Goal: Information Seeking & Learning: Learn about a topic

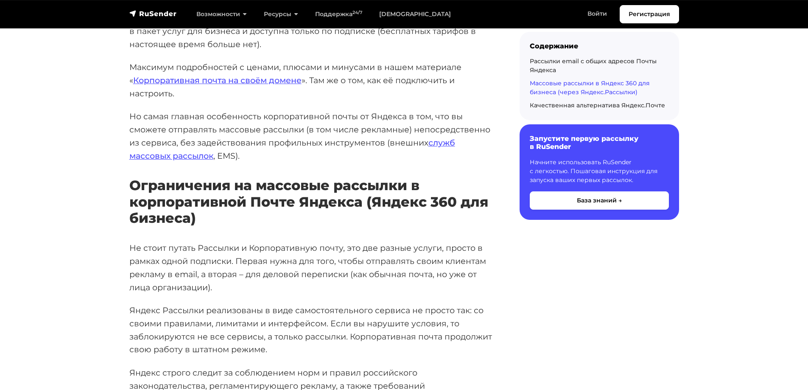
scroll to position [1653, 0]
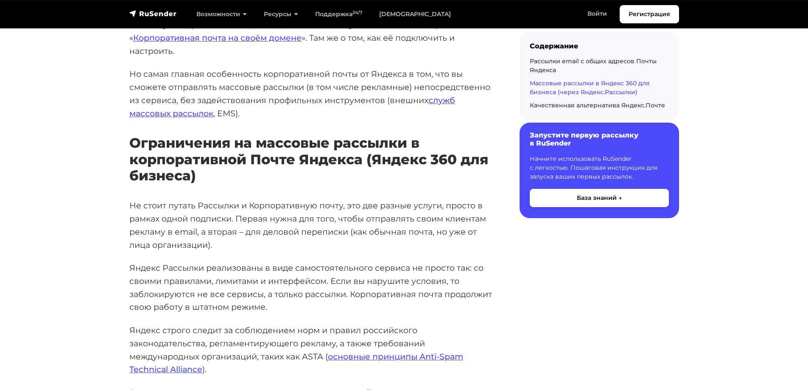
click at [563, 141] on h6 "Запустите первую рассылку в RuSender" at bounding box center [598, 139] width 139 height 16
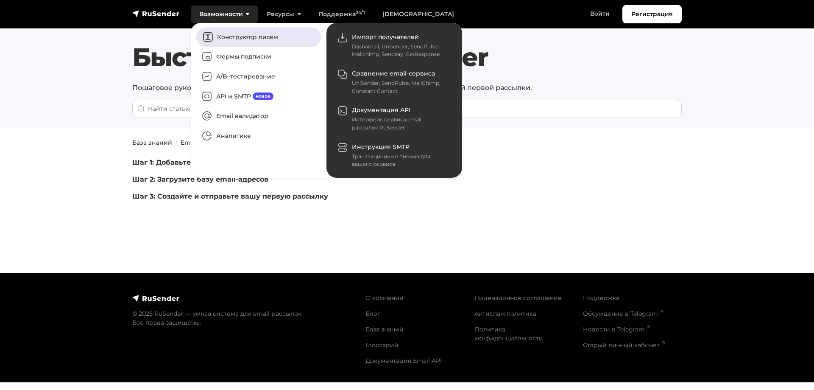
click at [255, 39] on link "Конструктор писем" at bounding box center [258, 37] width 125 height 20
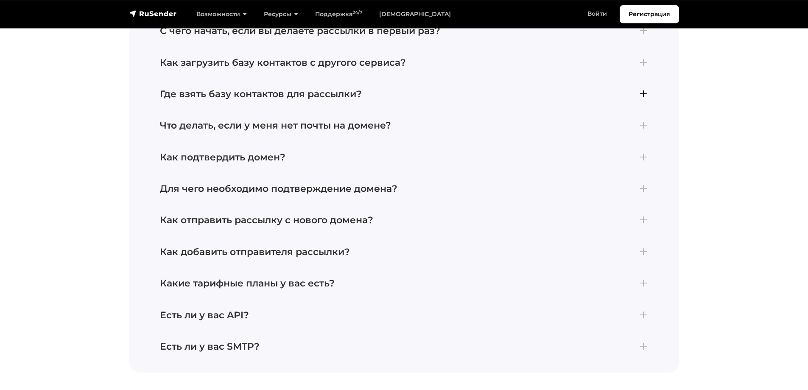
scroll to position [2204, 0]
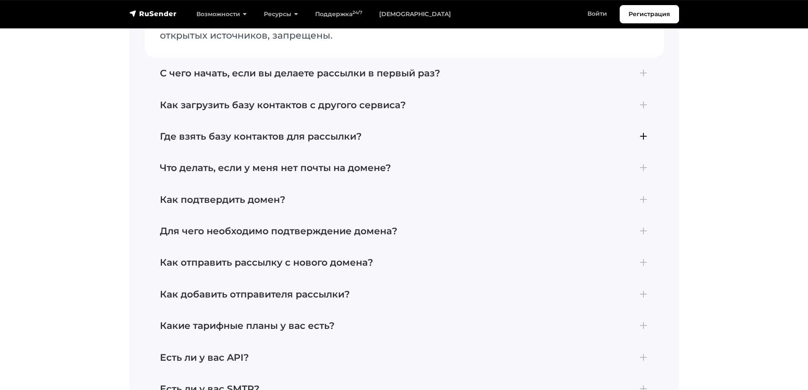
click at [225, 133] on h4 "Где взять базу контактов для рассылки?" at bounding box center [404, 136] width 488 height 11
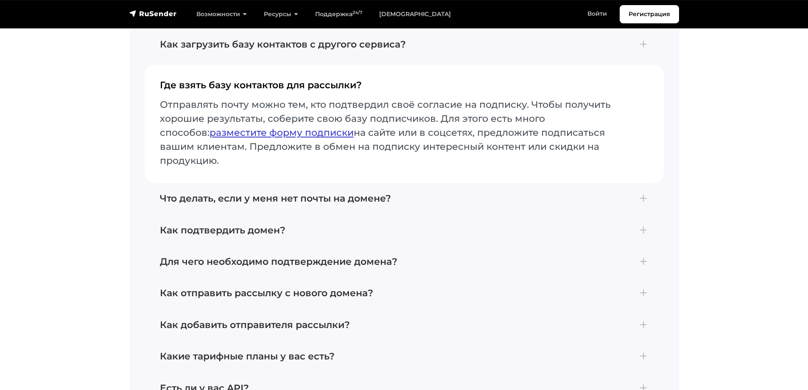
scroll to position [2201, 0]
click at [241, 131] on link "разместите форму подписки" at bounding box center [281, 132] width 144 height 11
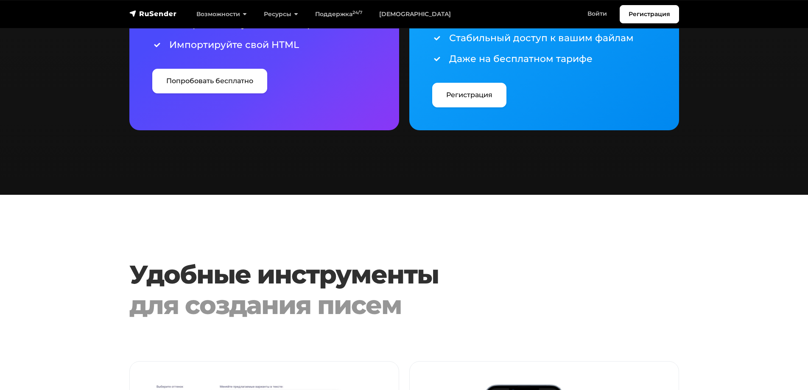
scroll to position [1526, 0]
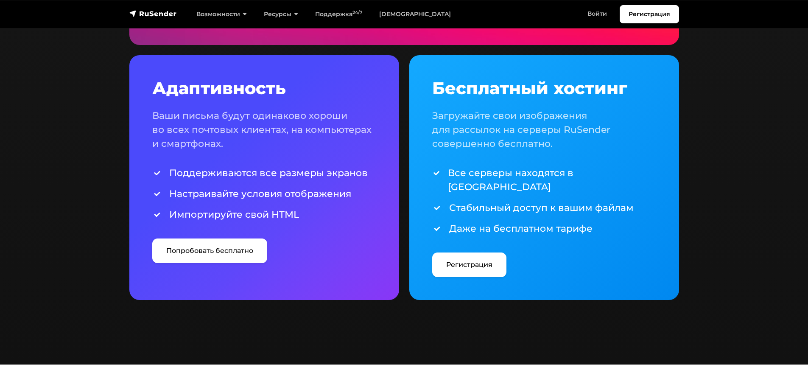
click at [475, 156] on div "Бесплатный хостинг Загружайте свои изображения для рассылок на серверы RuSender…" at bounding box center [544, 177] width 224 height 199
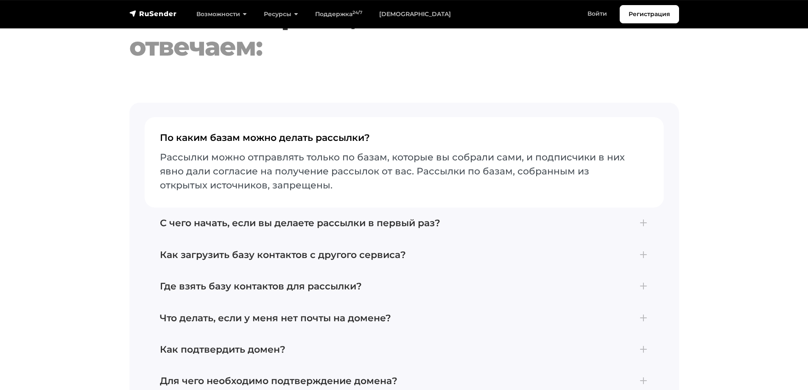
scroll to position [3052, 0]
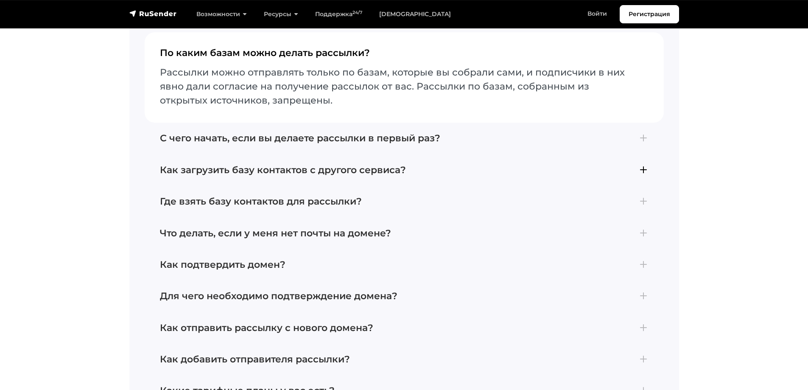
click at [369, 164] on h4 "Как загрузить базу контактов с другого сервиса?" at bounding box center [404, 169] width 488 height 11
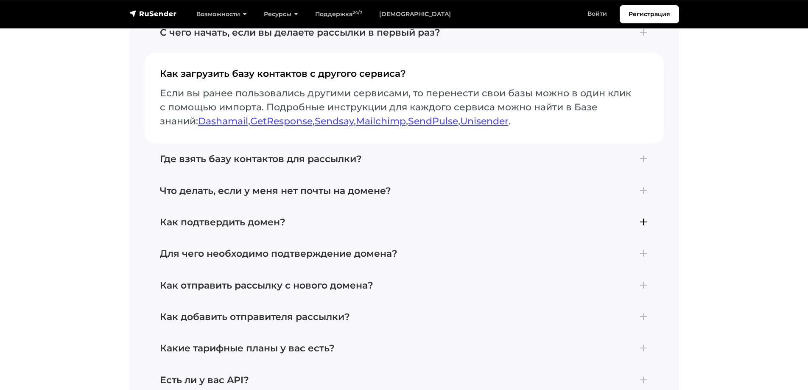
scroll to position [3137, 0]
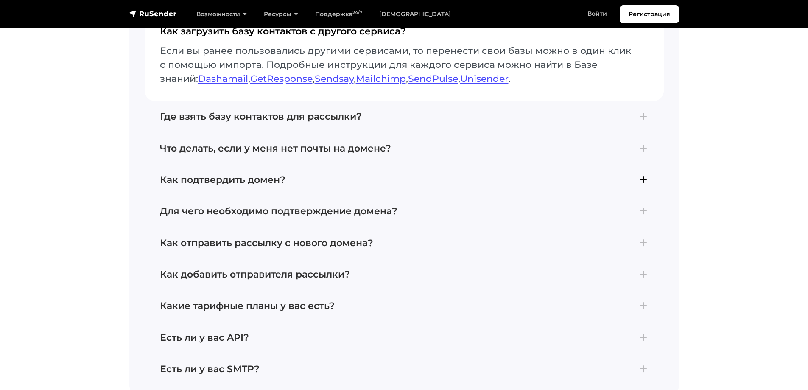
click at [254, 174] on h4 "Как подтвердить домен?" at bounding box center [404, 179] width 488 height 11
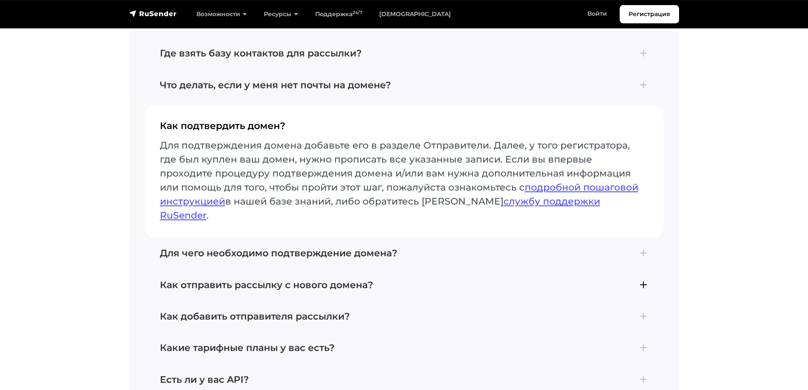
scroll to position [3180, 0]
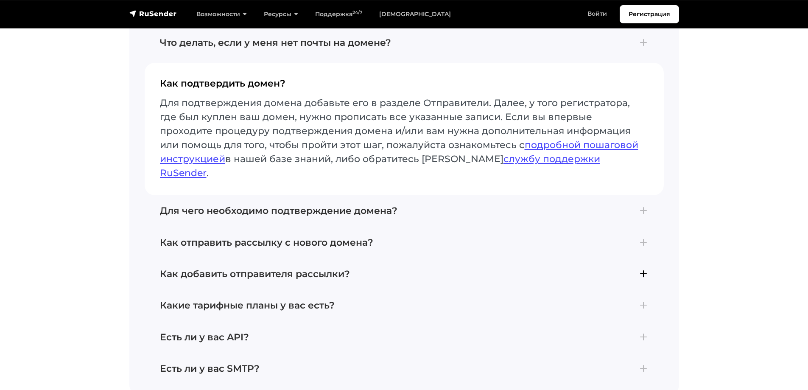
click at [270, 268] on h4 "Как добавить отправителя рассылки?" at bounding box center [404, 273] width 488 height 11
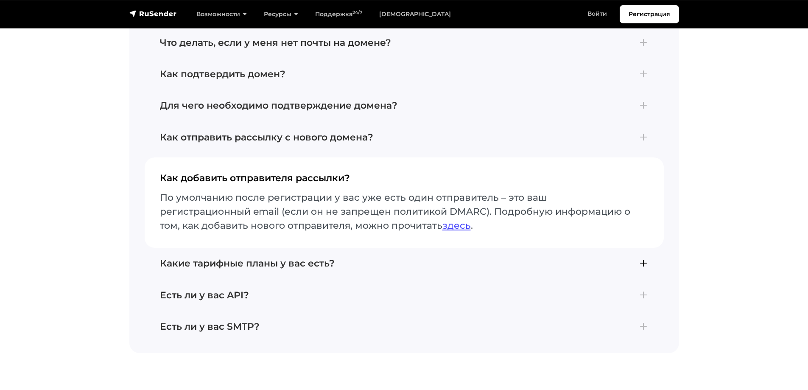
click at [319, 258] on h4 "Какие тарифные планы у вас есть?" at bounding box center [404, 263] width 488 height 11
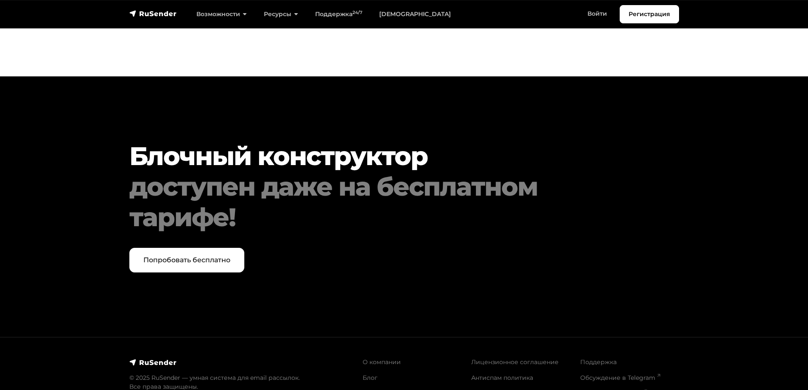
scroll to position [3591, 0]
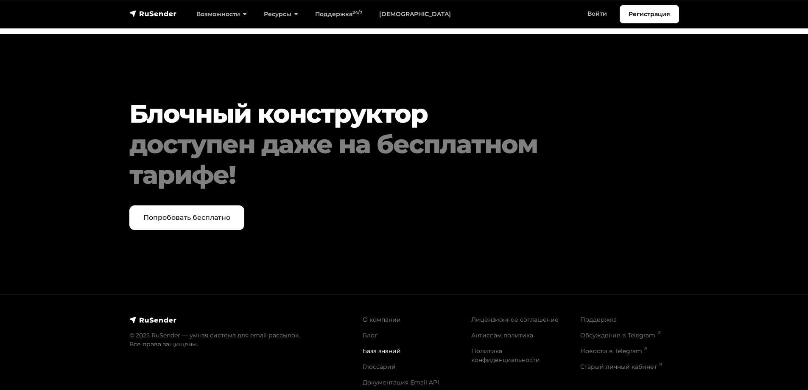
click at [380, 347] on link "База знаний" at bounding box center [381, 351] width 38 height 8
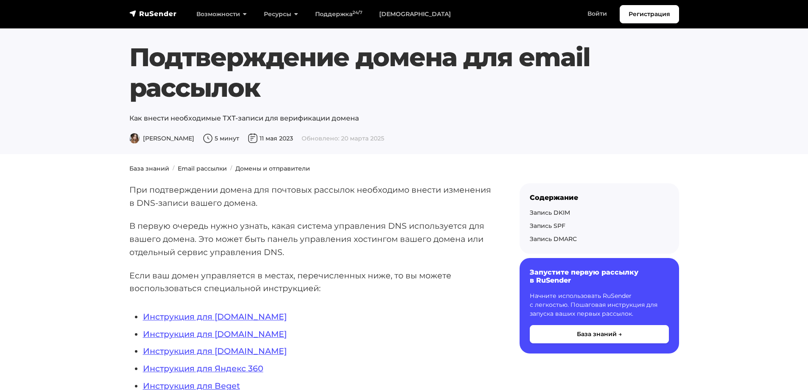
drag, startPoint x: 786, startPoint y: 0, endPoint x: 51, endPoint y: 102, distance: 742.1
click at [51, 102] on section "Подтверждение домена для email рассылок Как внести необходимые ТХТ-записи для в…" at bounding box center [404, 77] width 808 height 154
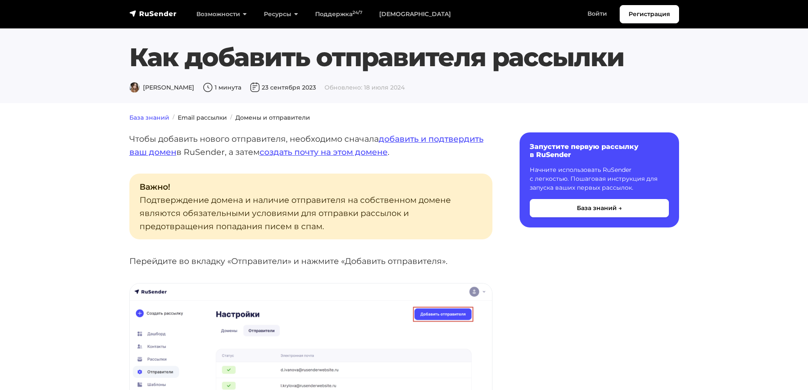
click at [158, 115] on link "База знаний" at bounding box center [149, 118] width 40 height 8
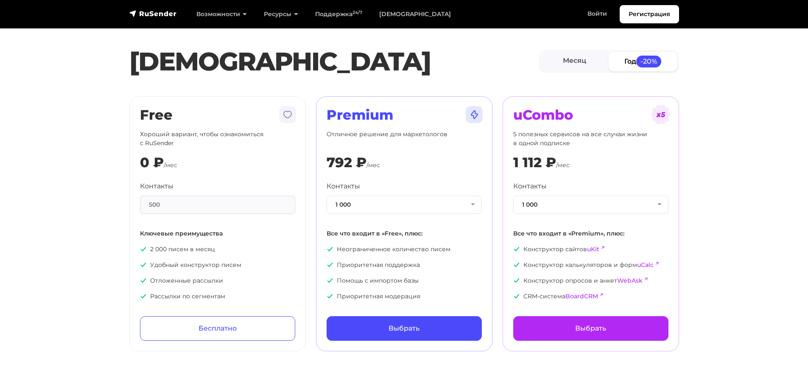
click at [365, 116] on h2 "Premium" at bounding box center [403, 115] width 155 height 16
click at [473, 114] on img at bounding box center [474, 114] width 20 height 20
click at [406, 135] on p "Отличное решение для маркетологов" at bounding box center [403, 139] width 155 height 18
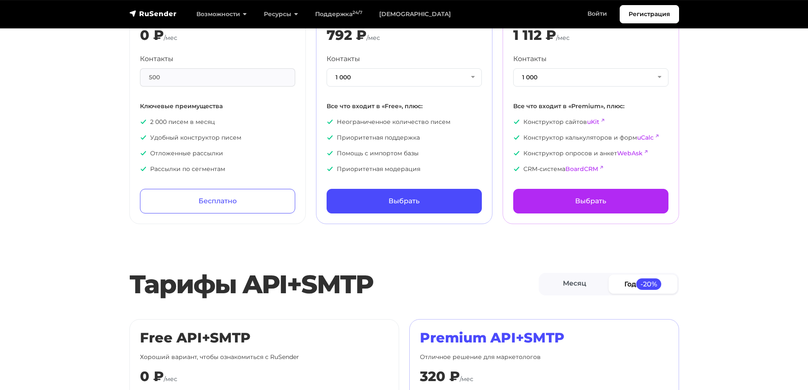
scroll to position [170, 0]
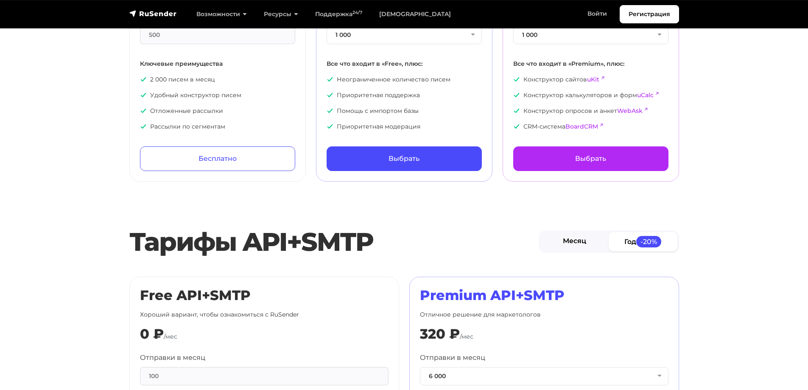
click at [568, 240] on link "Месяц" at bounding box center [574, 241] width 69 height 19
click at [624, 242] on link "Год -20%" at bounding box center [642, 241] width 69 height 19
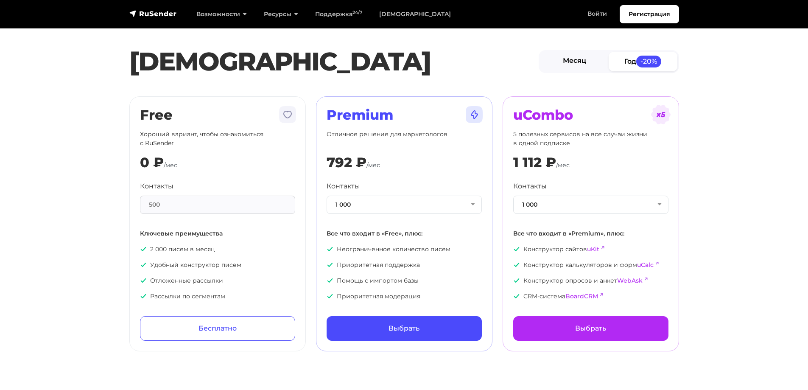
click at [582, 58] on link "Месяц" at bounding box center [574, 61] width 69 height 19
click at [389, 206] on button "1 000" at bounding box center [403, 204] width 155 height 18
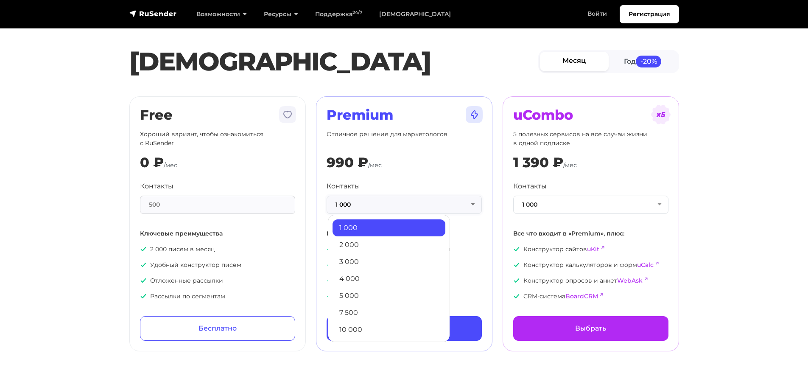
click at [389, 206] on button "1 000" at bounding box center [403, 204] width 155 height 18
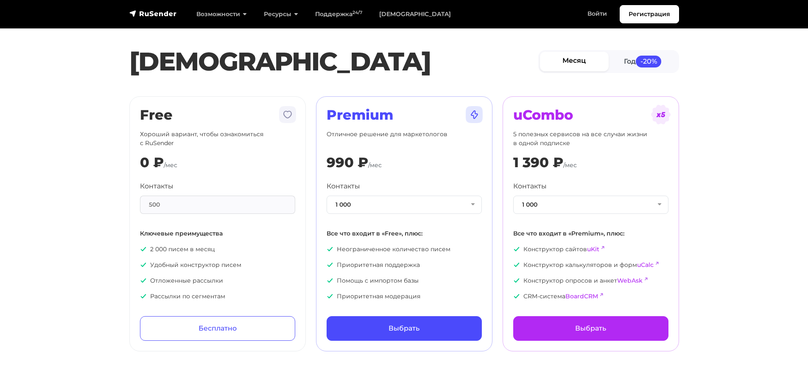
click at [237, 201] on div "500" at bounding box center [217, 204] width 155 height 18
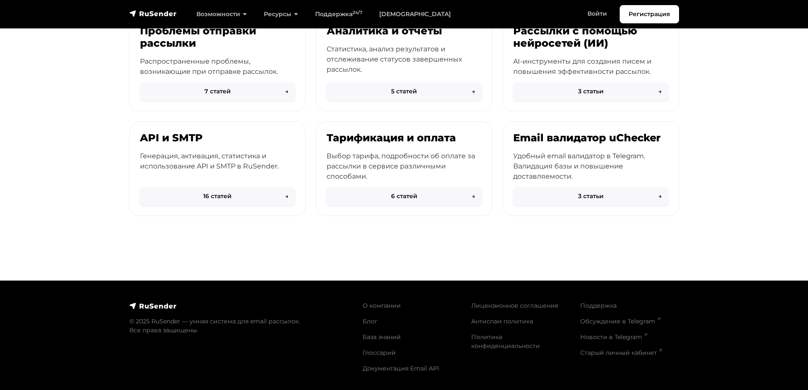
scroll to position [81, 0]
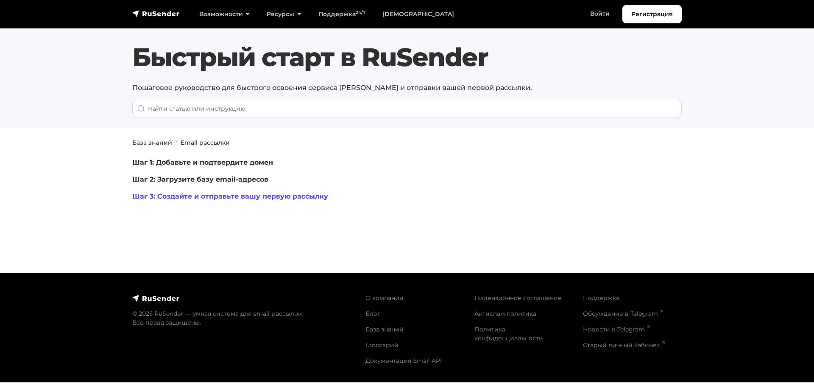
click at [239, 198] on link "Шаг 3: Создайте и отправьте вашу первую рассылку" at bounding box center [230, 196] width 196 height 8
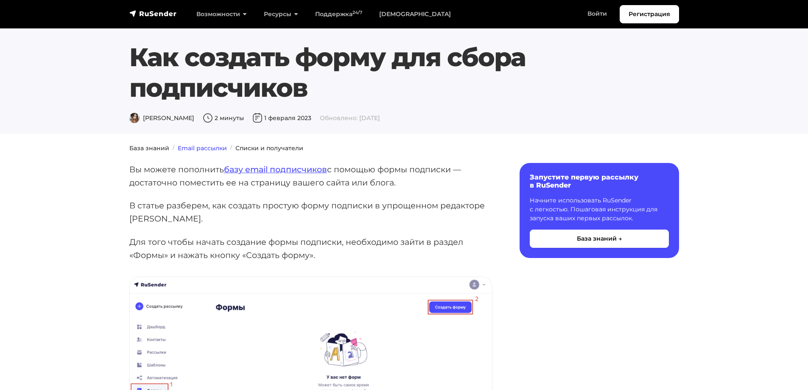
click at [219, 146] on link "Email рассылки" at bounding box center [202, 148] width 49 height 8
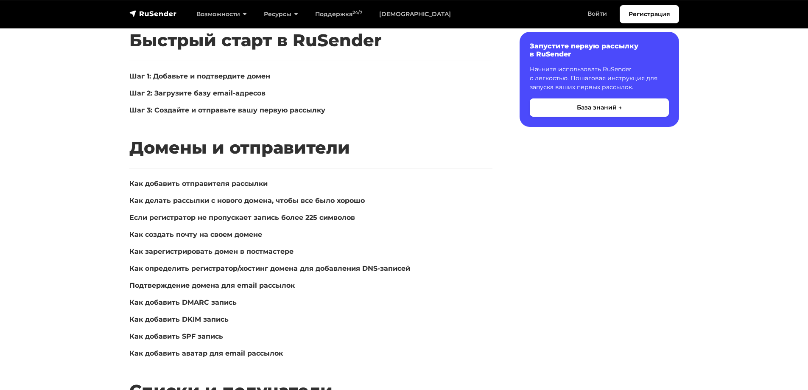
scroll to position [170, 0]
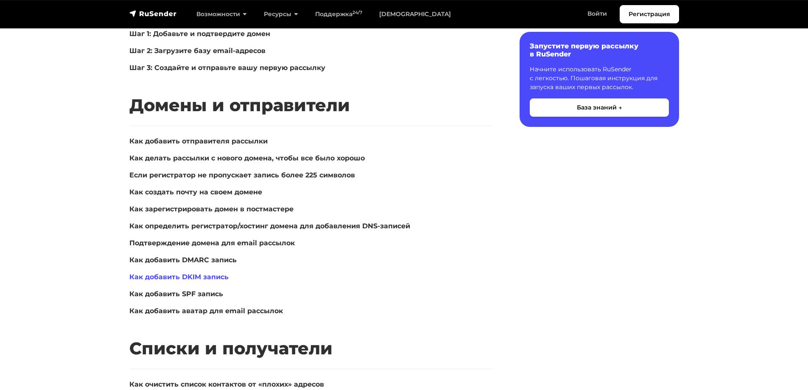
click at [189, 276] on link "Как добавить DKIM запись" at bounding box center [178, 277] width 99 height 8
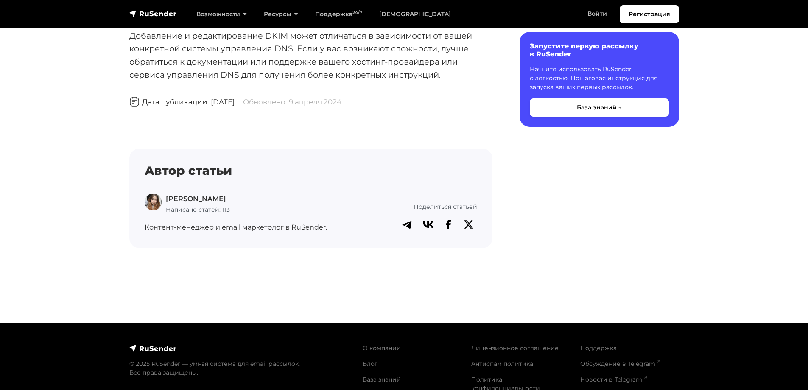
scroll to position [201, 0]
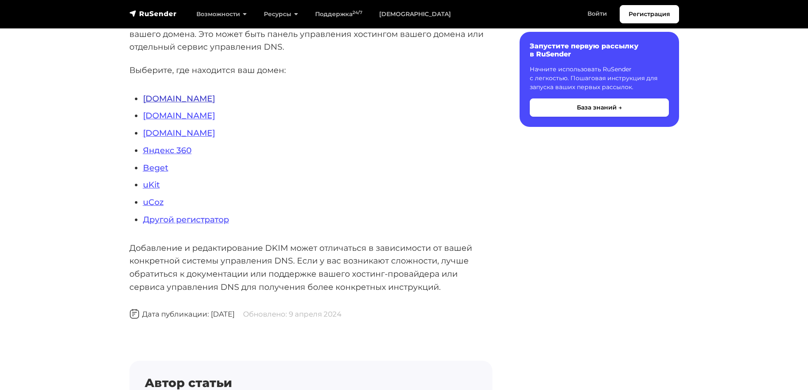
click at [160, 99] on link "[DOMAIN_NAME]" at bounding box center [179, 98] width 72 height 10
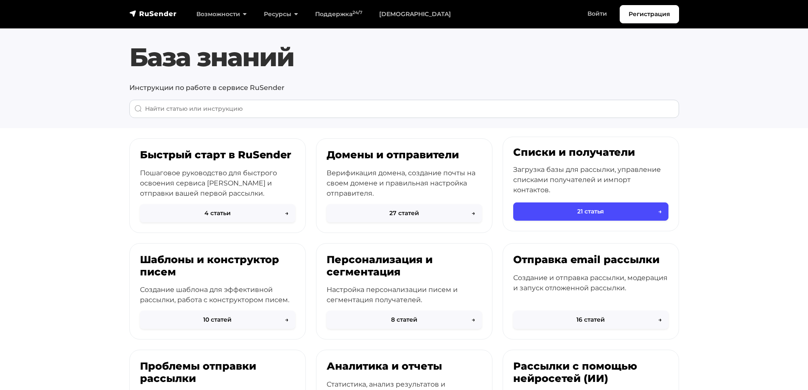
click at [594, 167] on p "Загрузка базы для рассылки, управление списками получателей и импорт контактов." at bounding box center [590, 179] width 155 height 31
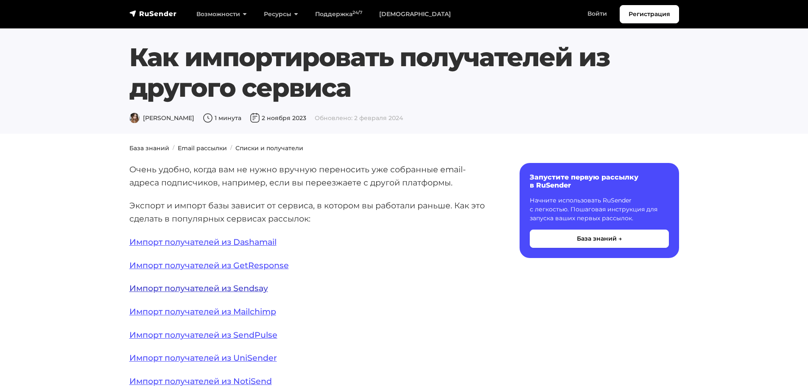
click at [230, 289] on link "Импорт получателей из Sendsay" at bounding box center [198, 288] width 139 height 10
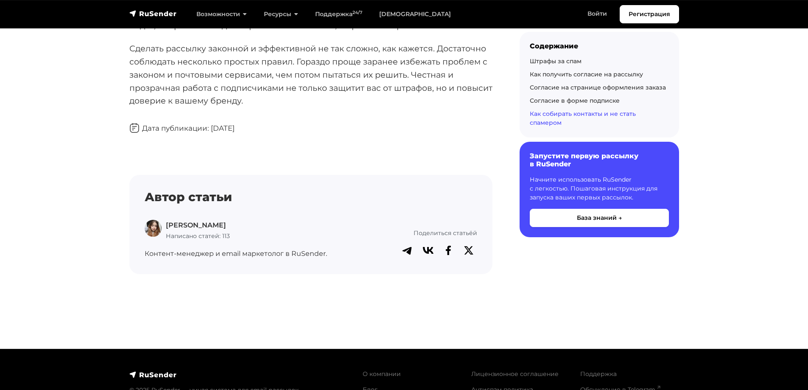
scroll to position [3926, 0]
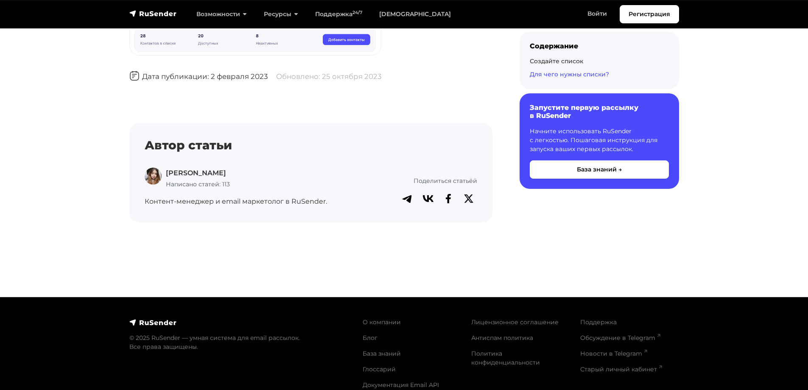
scroll to position [509, 0]
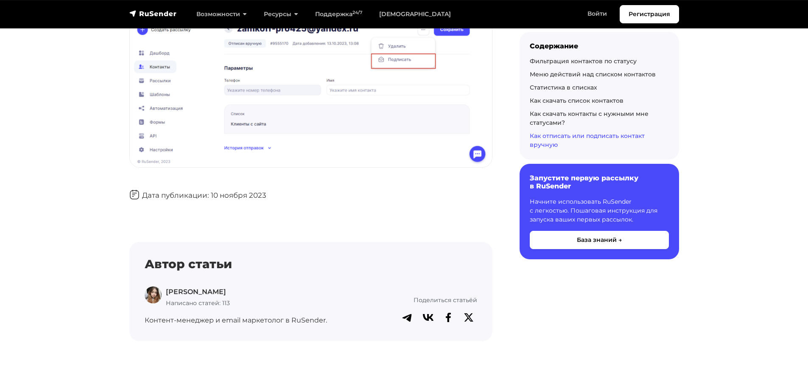
scroll to position [3180, 0]
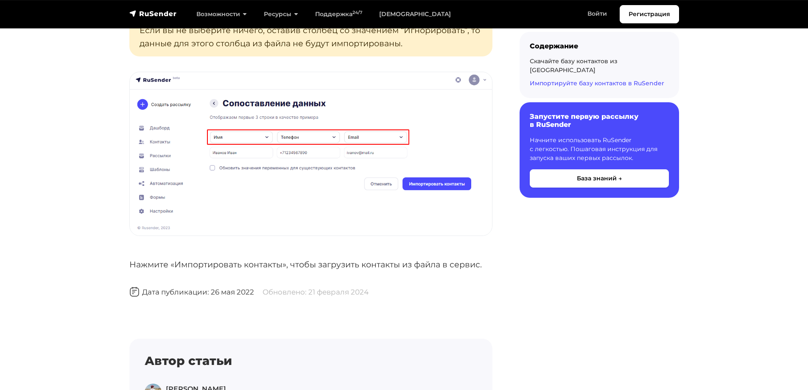
scroll to position [1781, 0]
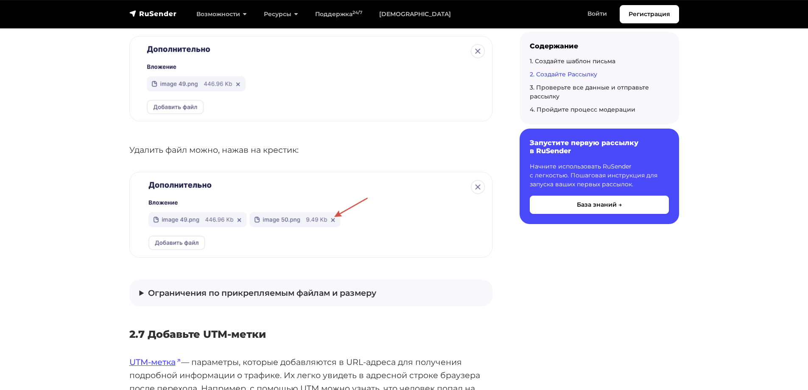
scroll to position [3095, 0]
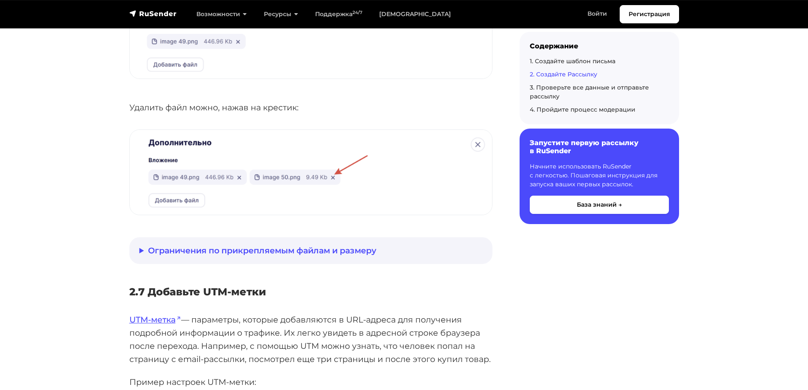
drag, startPoint x: 310, startPoint y: 235, endPoint x: 278, endPoint y: 240, distance: 32.2
click at [278, 244] on summary "Ограничения по прикрепляемым файлам и размеру" at bounding box center [310, 250] width 343 height 13
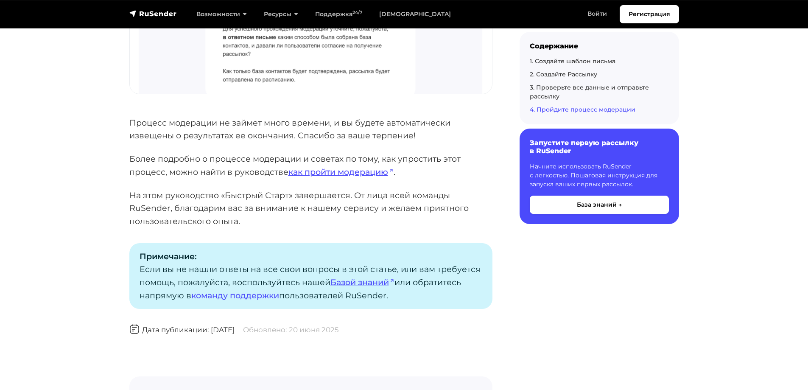
scroll to position [4451, 0]
